Goal: Information Seeking & Learning: Find specific fact

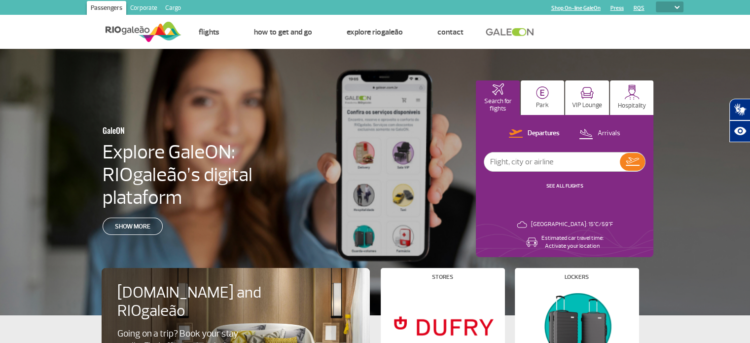
click at [676, 5] on select "PT ENG ESP" at bounding box center [670, 6] width 28 height 11
select select "en"
click at [656, 1] on select "PT ENG ESP" at bounding box center [670, 6] width 28 height 11
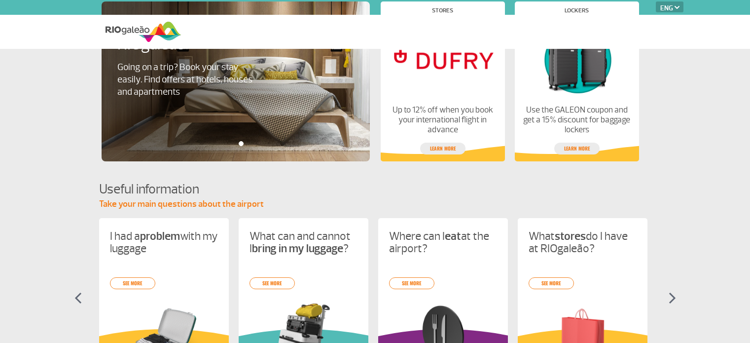
select select "en"
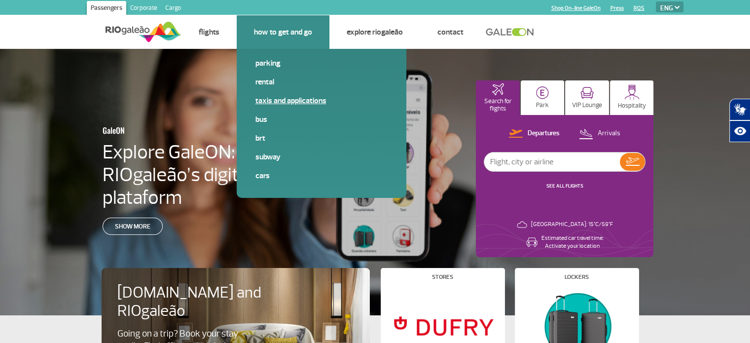
click at [263, 100] on link "Taxis and applications" at bounding box center [321, 100] width 132 height 11
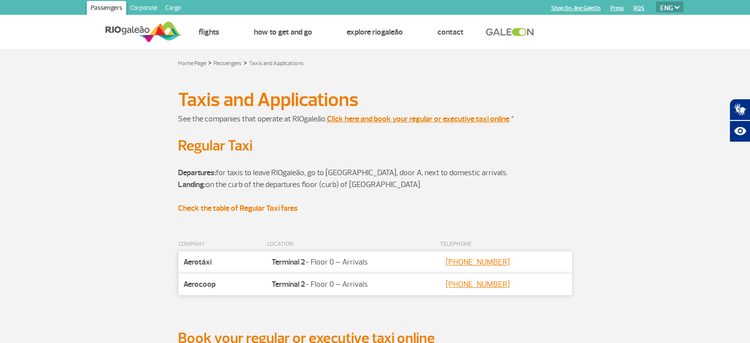
click at [235, 207] on strong "Check the table of Regular Taxi fares" at bounding box center [238, 208] width 120 height 10
